Goal: Transaction & Acquisition: Purchase product/service

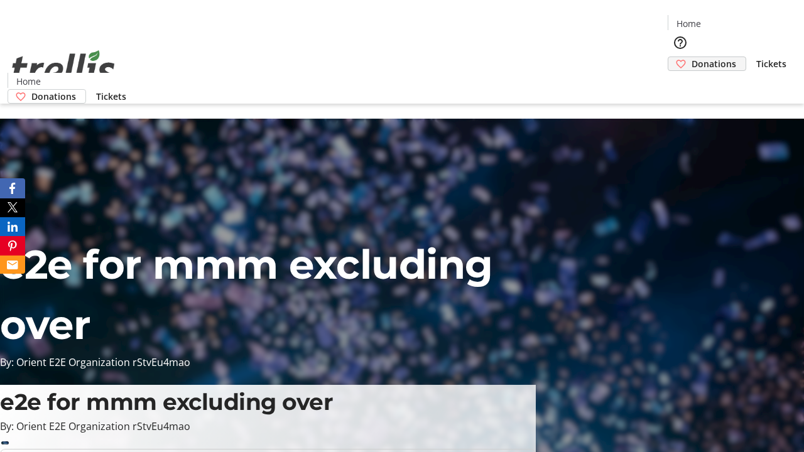
click at [691, 57] on span "Donations" at bounding box center [713, 63] width 45 height 13
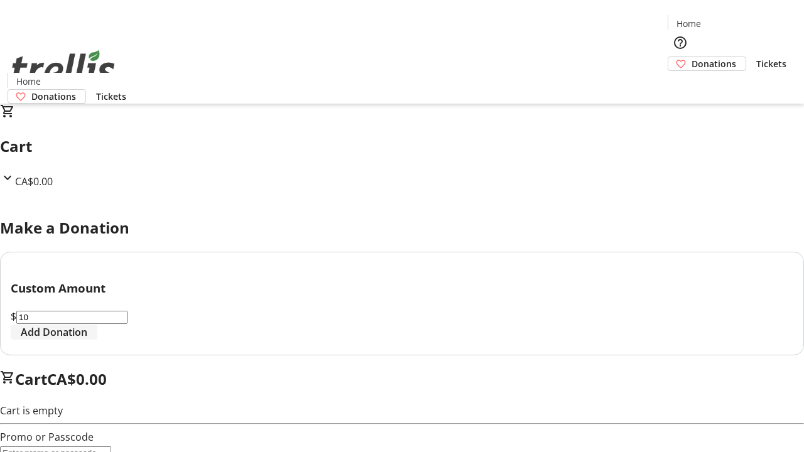
click at [87, 340] on span "Add Donation" at bounding box center [54, 332] width 67 height 15
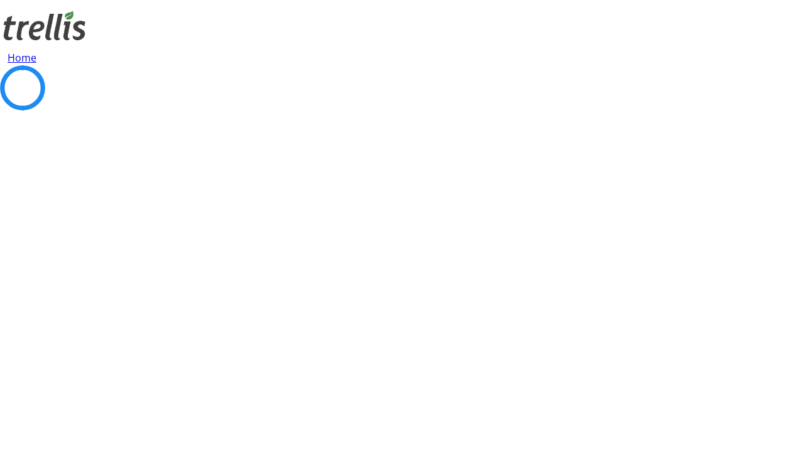
select select "CA"
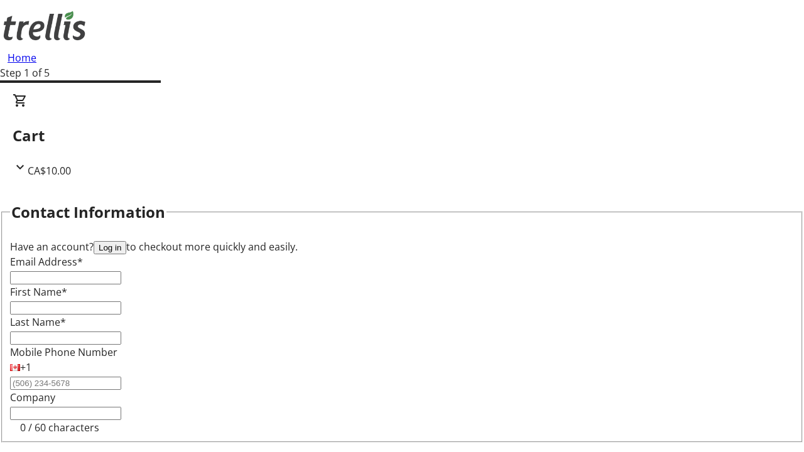
click at [126, 241] on button "Log in" at bounding box center [110, 247] width 33 height 13
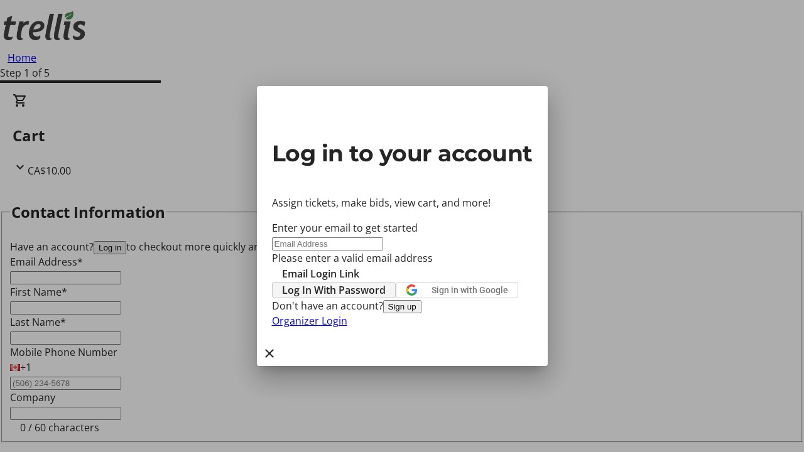
click at [385, 282] on span "Log In With Password" at bounding box center [334, 289] width 104 height 15
